Goal: Information Seeking & Learning: Learn about a topic

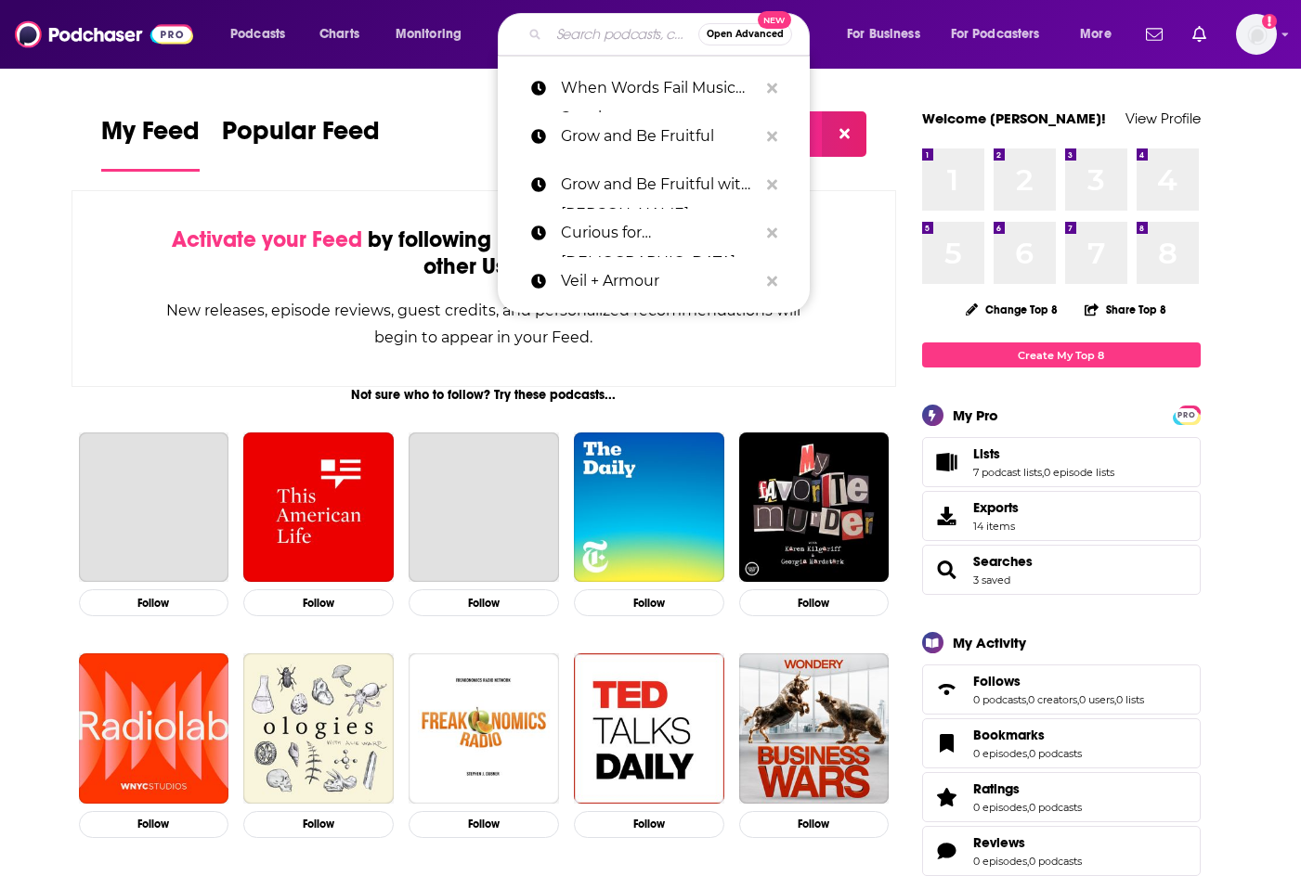
click at [563, 21] on input "Search podcasts, credits, & more..." at bounding box center [623, 34] width 149 height 30
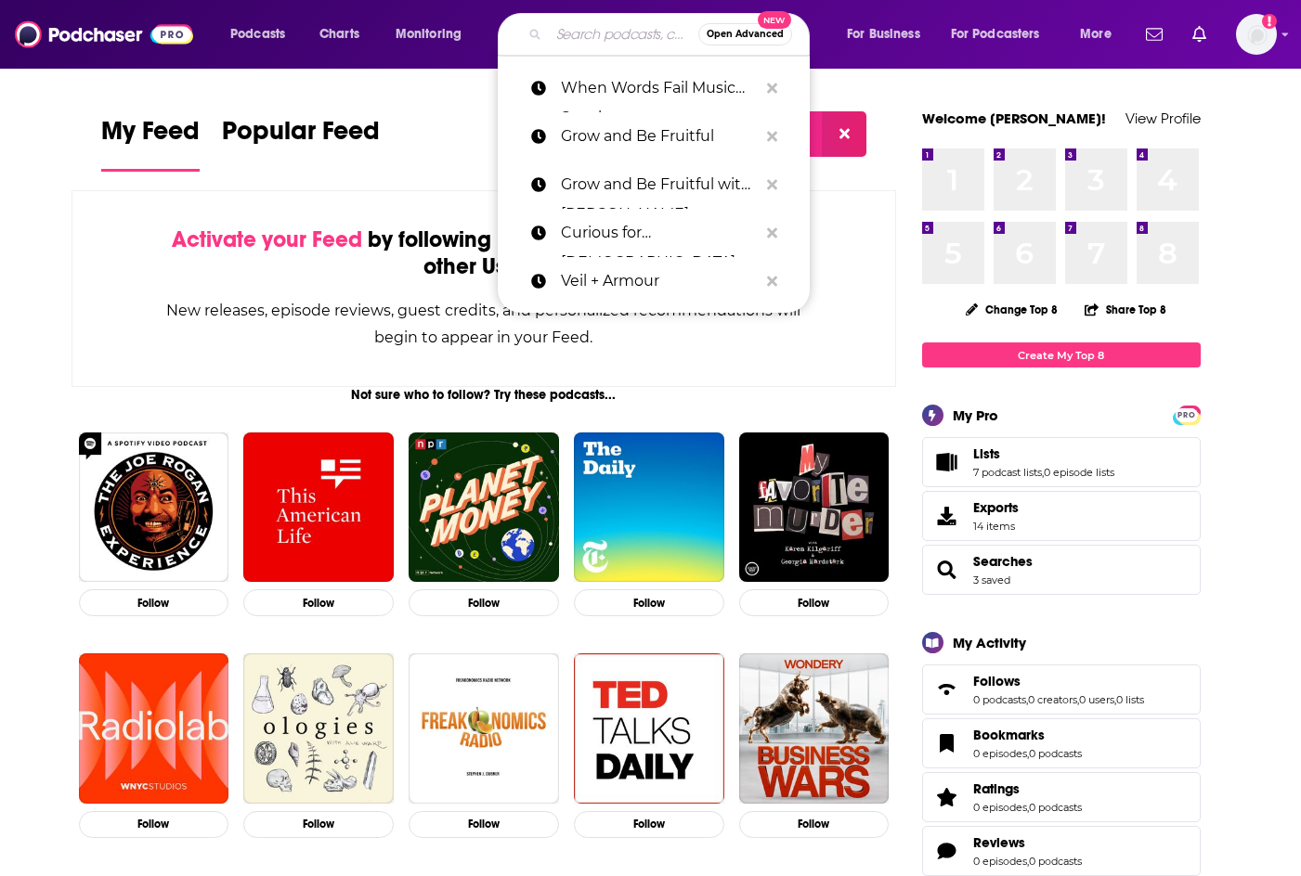
paste input "[DEMOGRAPHIC_DATA] Business Leader Podcast."
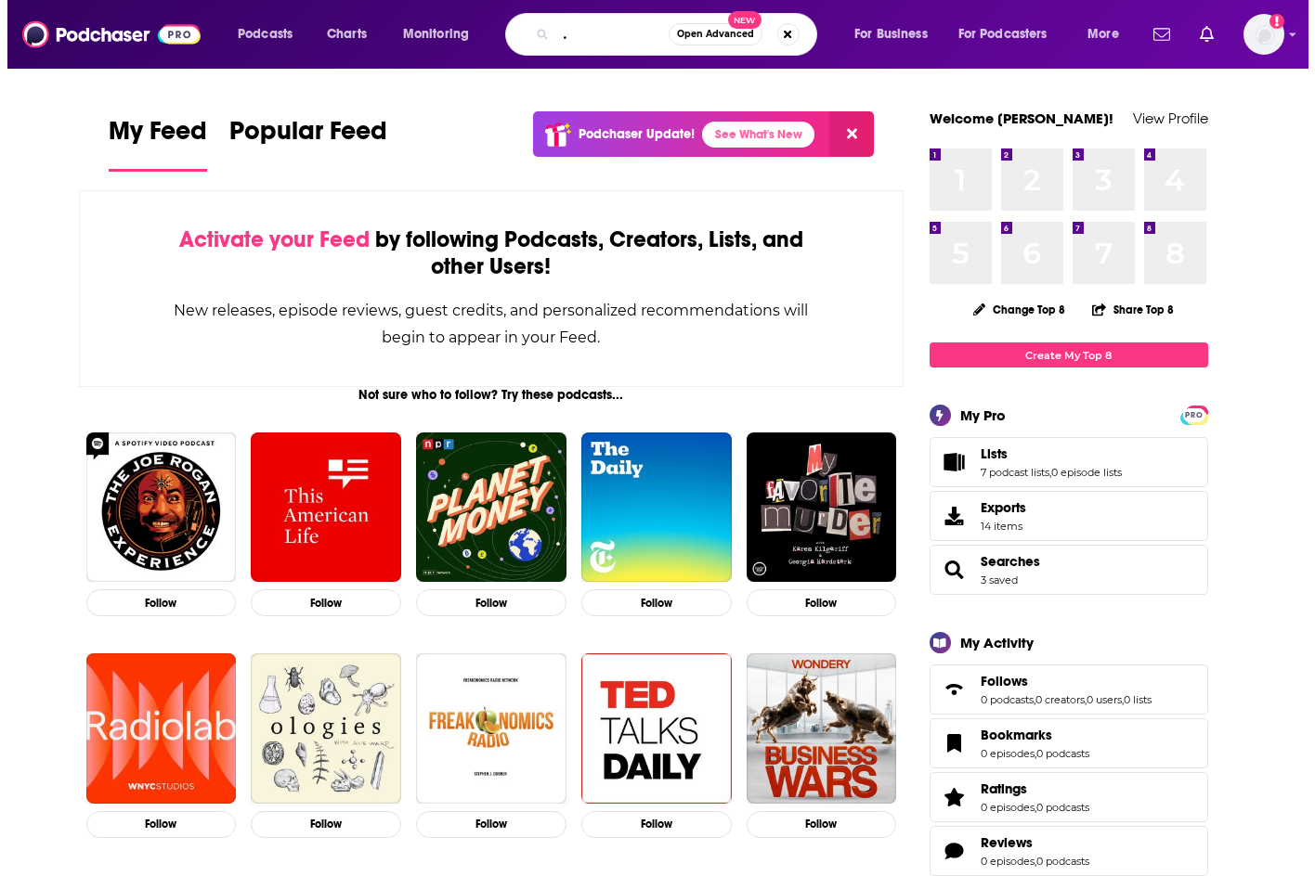
scroll to position [0, 81]
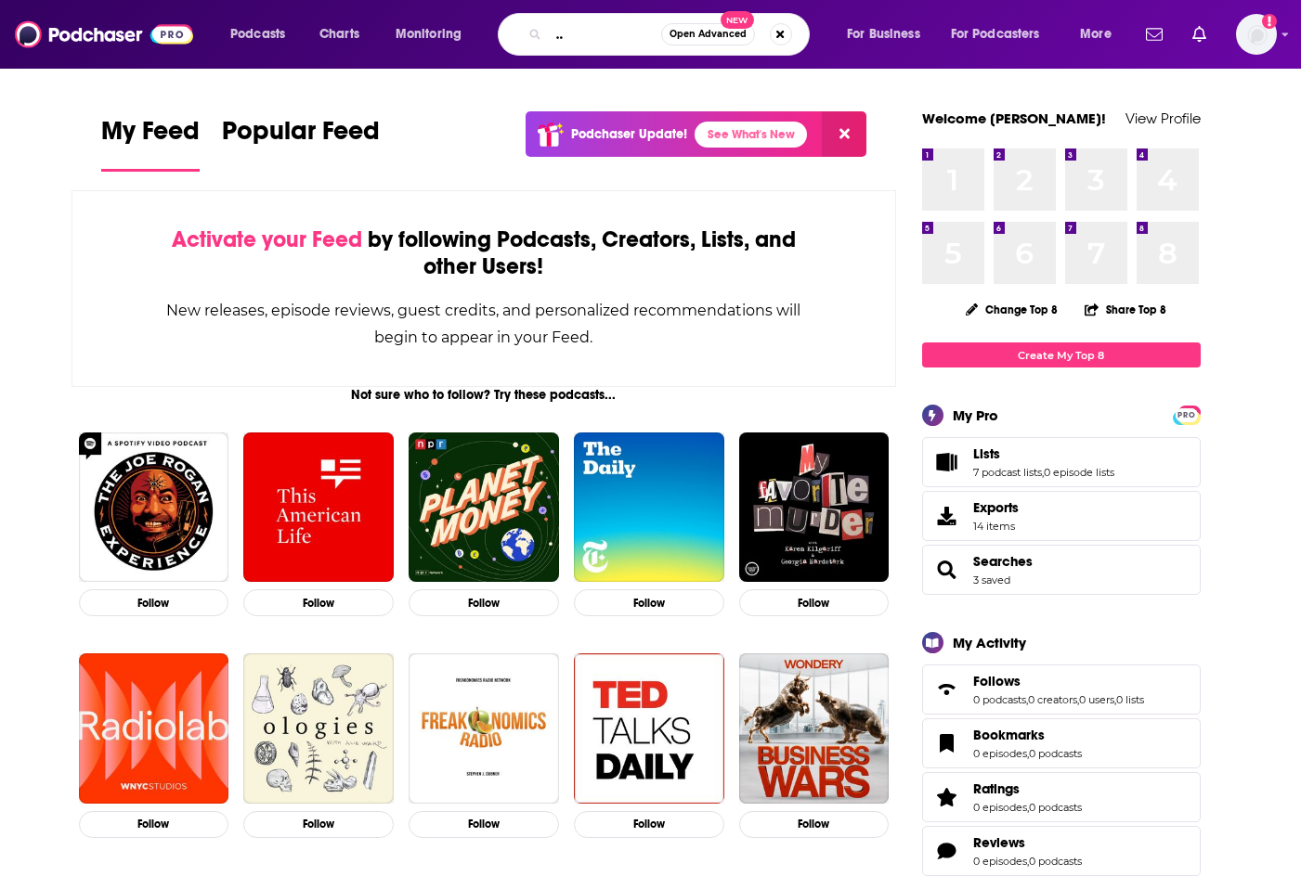
type input "[DEMOGRAPHIC_DATA] Business Leader"
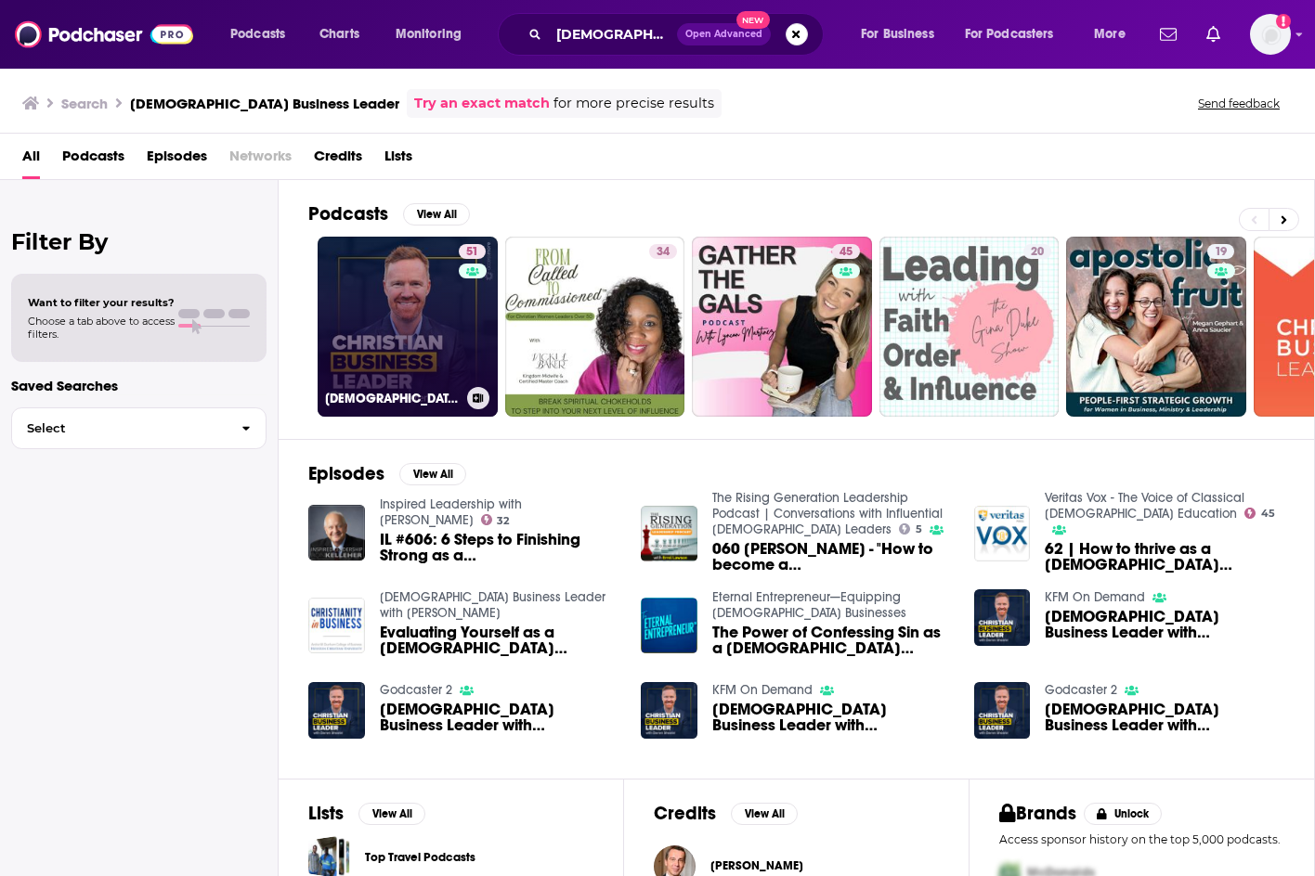
click at [382, 316] on link "51 [DEMOGRAPHIC_DATA] Business Leader with [PERSON_NAME]" at bounding box center [407, 327] width 180 height 180
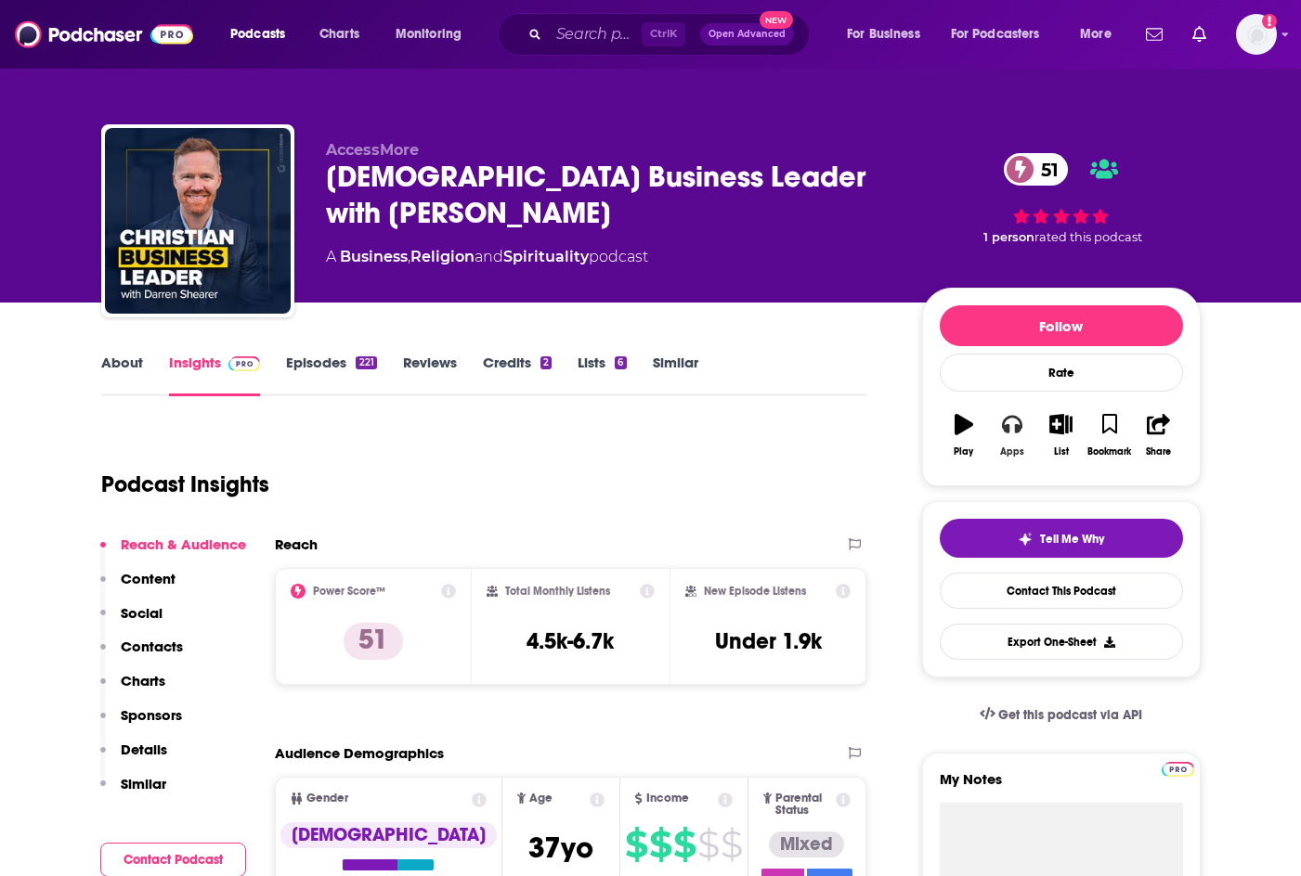
click at [1021, 433] on icon "button" at bounding box center [1012, 424] width 20 height 20
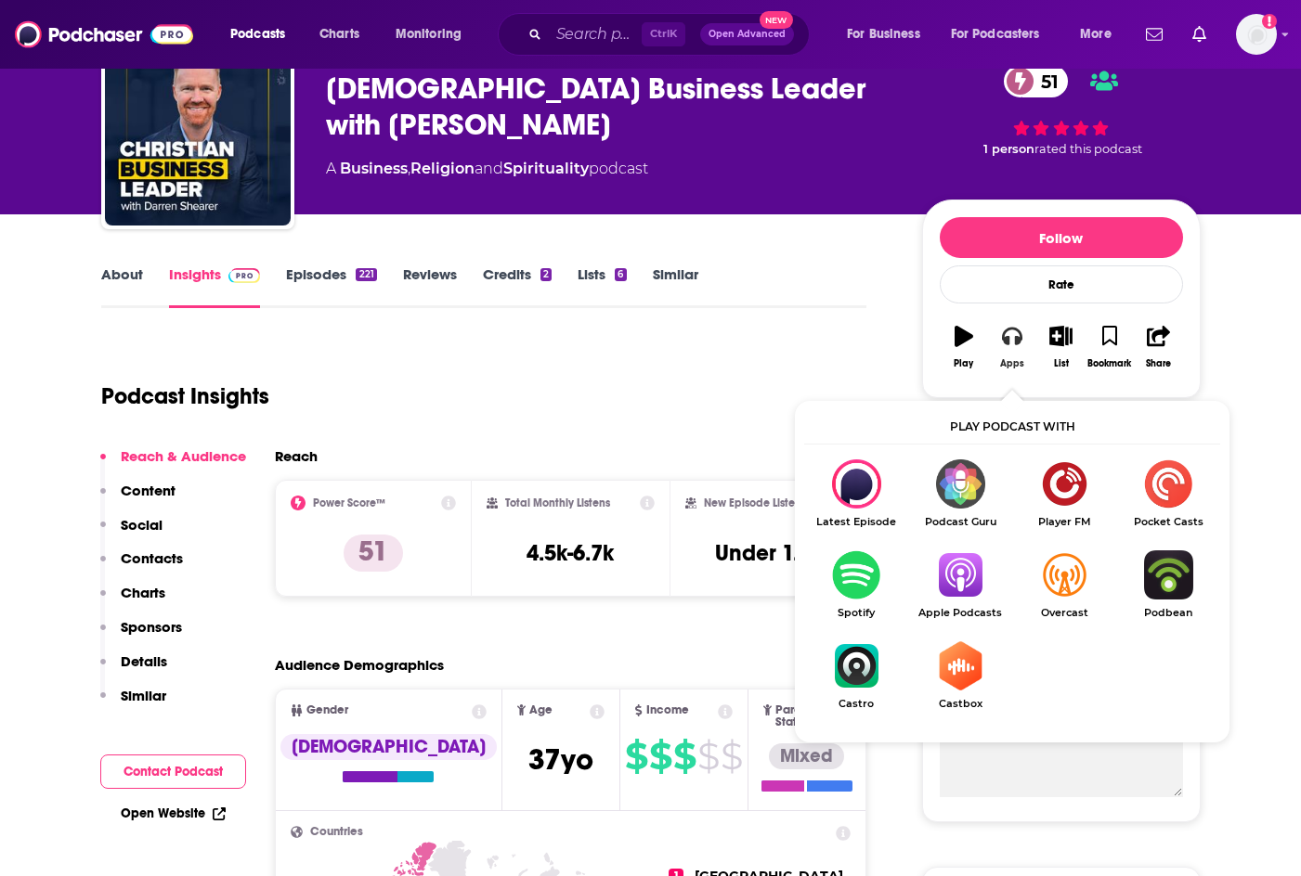
scroll to position [93, 0]
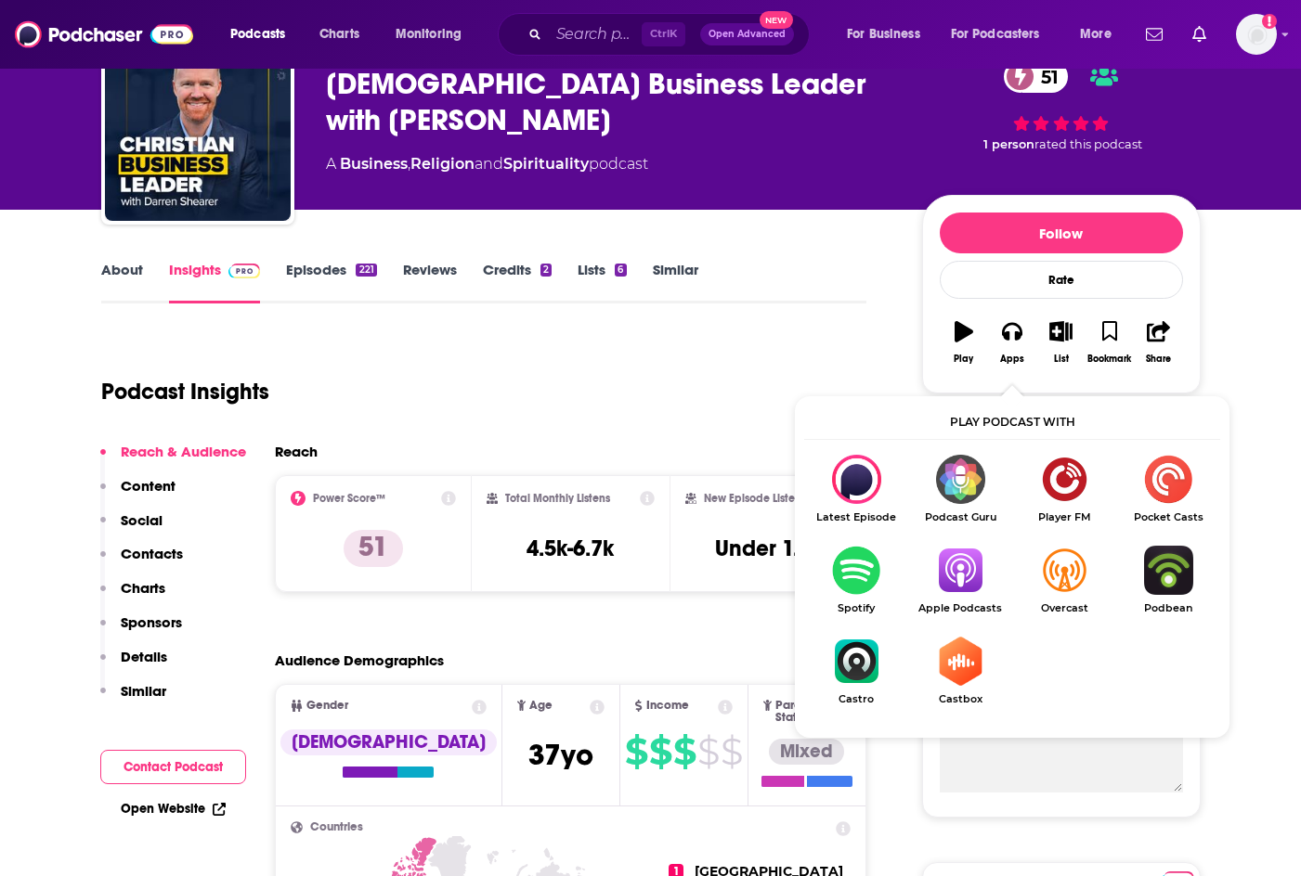
click at [966, 587] on img "Show Listen On dropdown" at bounding box center [960, 570] width 104 height 49
